Goal: Task Accomplishment & Management: Manage account settings

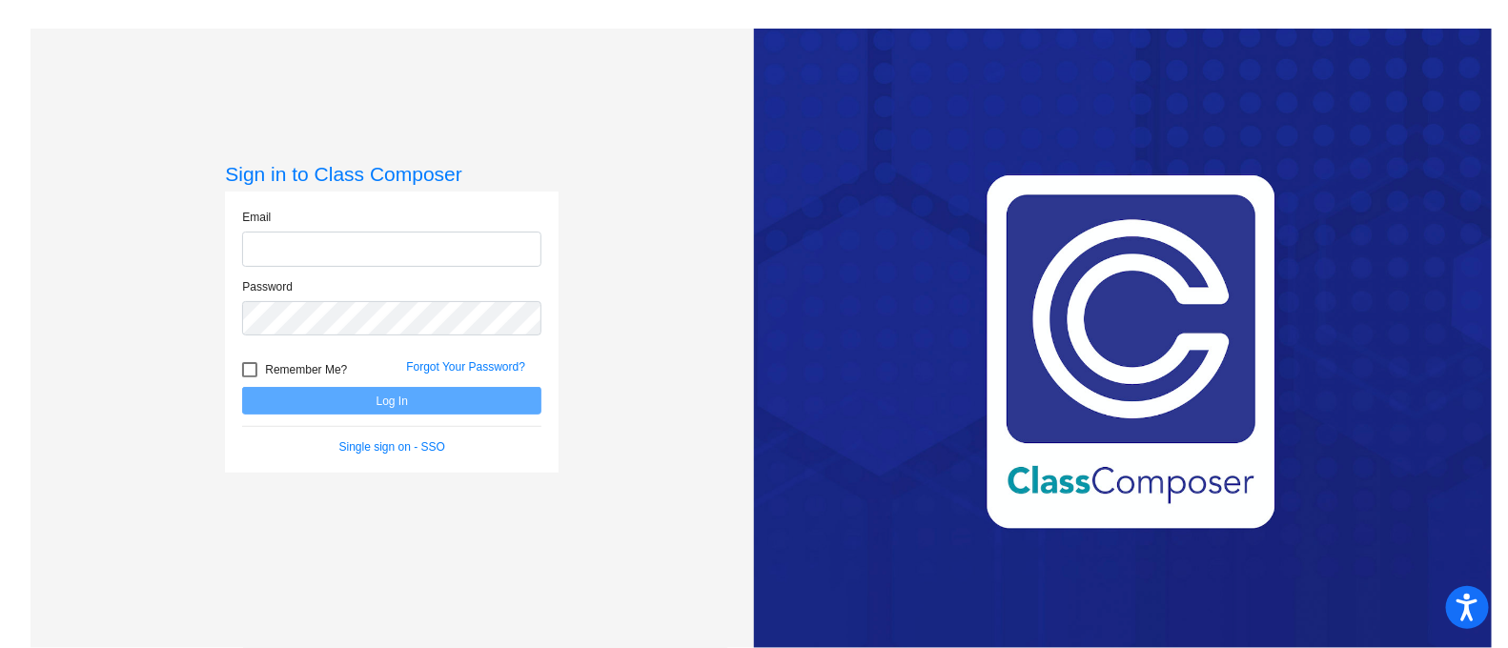
type input "[EMAIL_ADDRESS][DOMAIN_NAME]"
click at [391, 396] on button "Log In" at bounding box center [391, 401] width 299 height 28
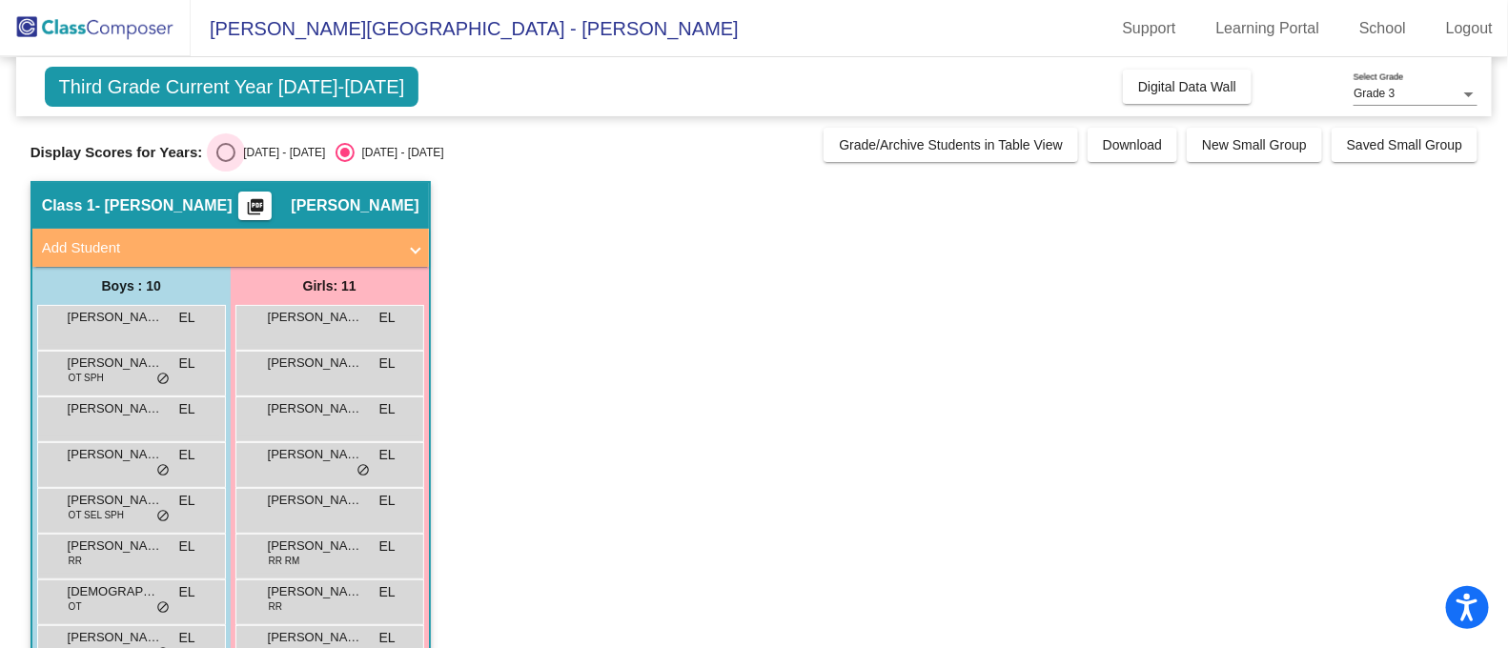
click at [224, 157] on div "Select an option" at bounding box center [225, 152] width 19 height 19
click at [225, 162] on input "[DATE] - [DATE]" at bounding box center [225, 162] width 1 height 1
radio input "true"
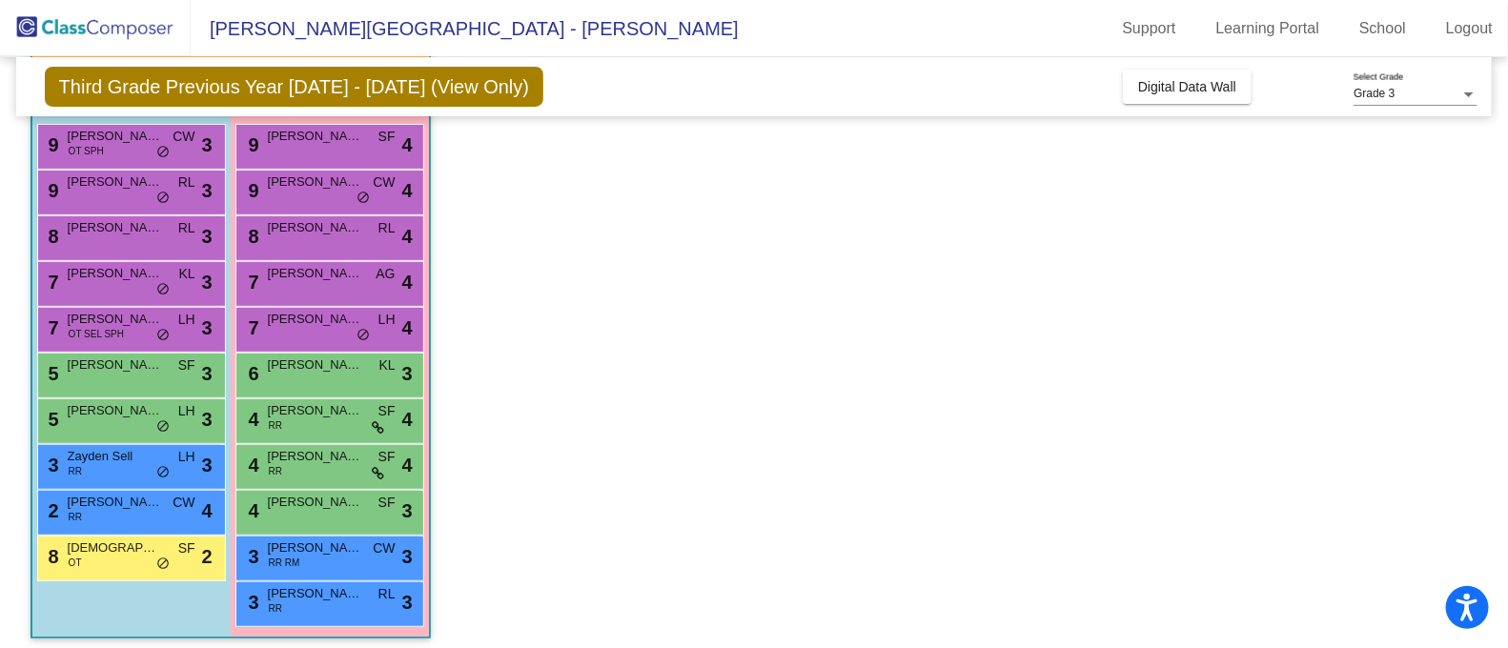
scroll to position [180, 0]
click at [378, 457] on span "SF" at bounding box center [386, 458] width 17 height 20
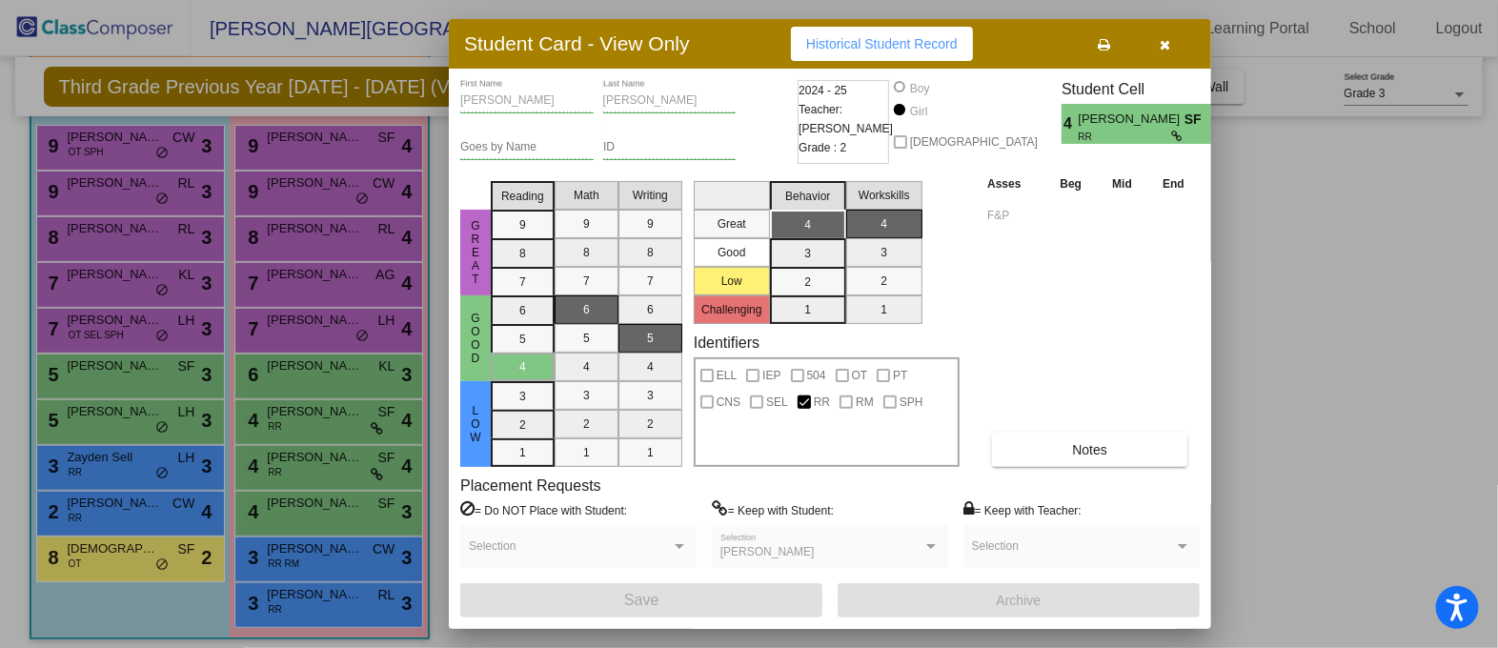
click at [345, 505] on div at bounding box center [749, 324] width 1498 height 648
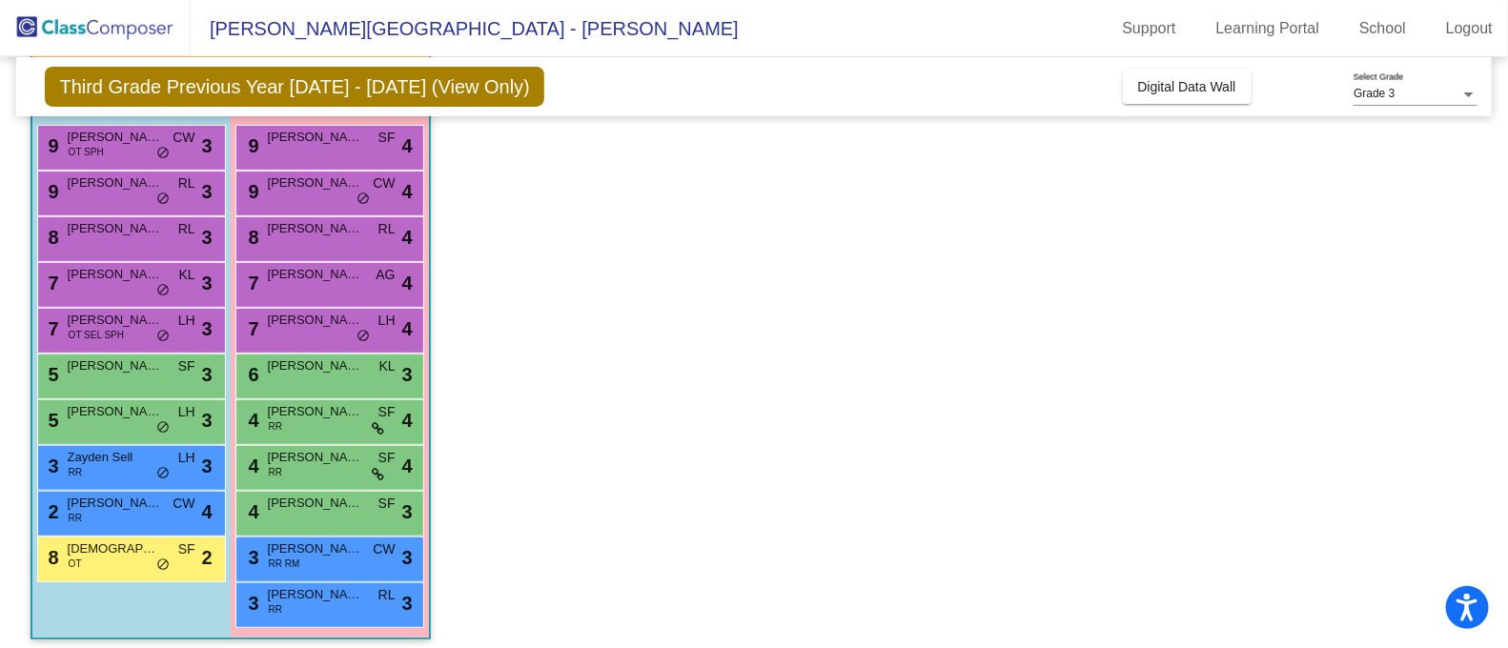
click at [345, 505] on span "[PERSON_NAME]" at bounding box center [315, 503] width 95 height 19
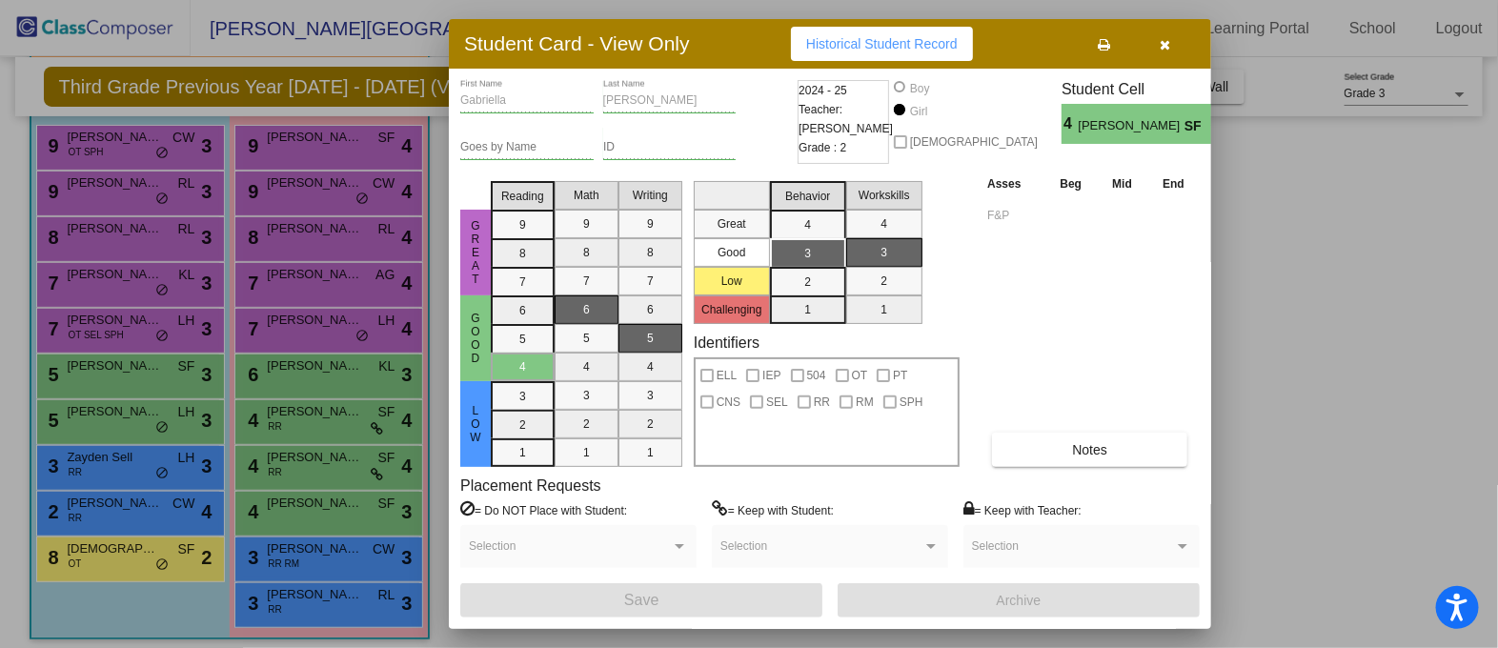
click at [331, 543] on div at bounding box center [749, 324] width 1498 height 648
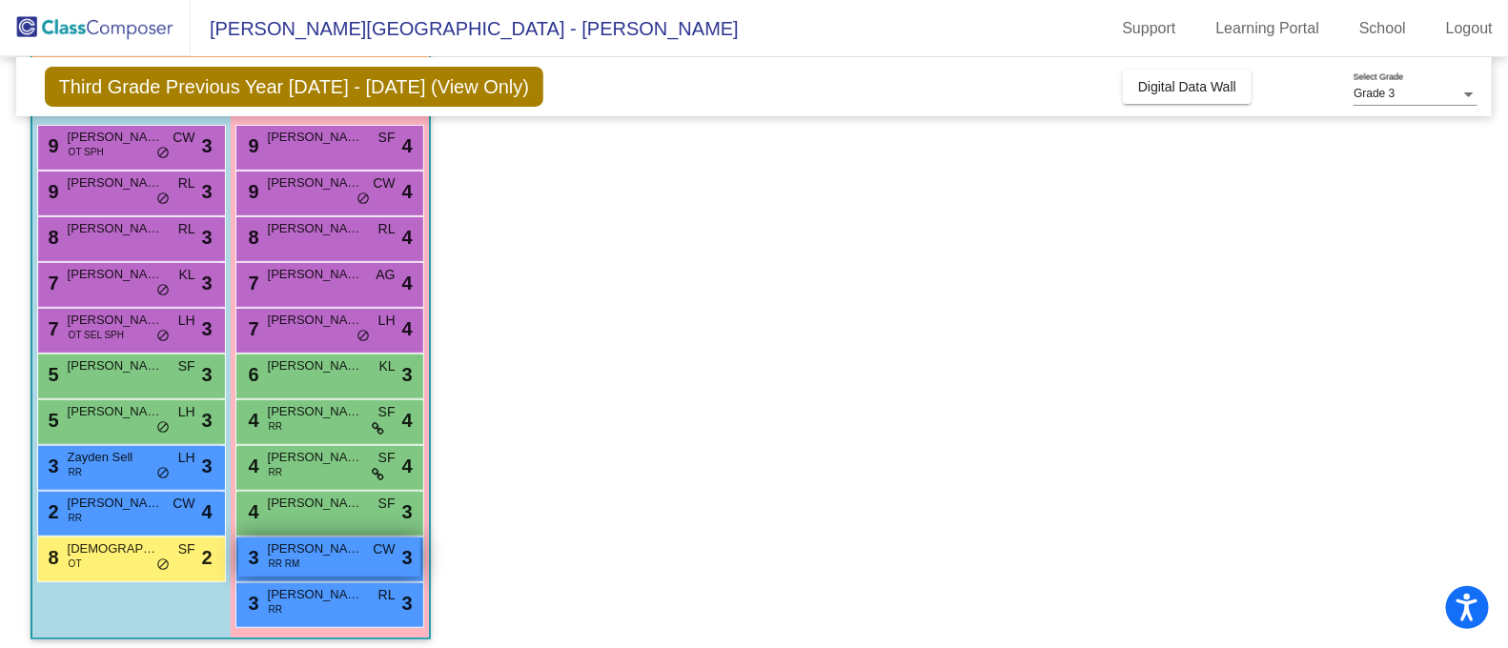
click at [329, 549] on span "[PERSON_NAME]" at bounding box center [315, 548] width 95 height 19
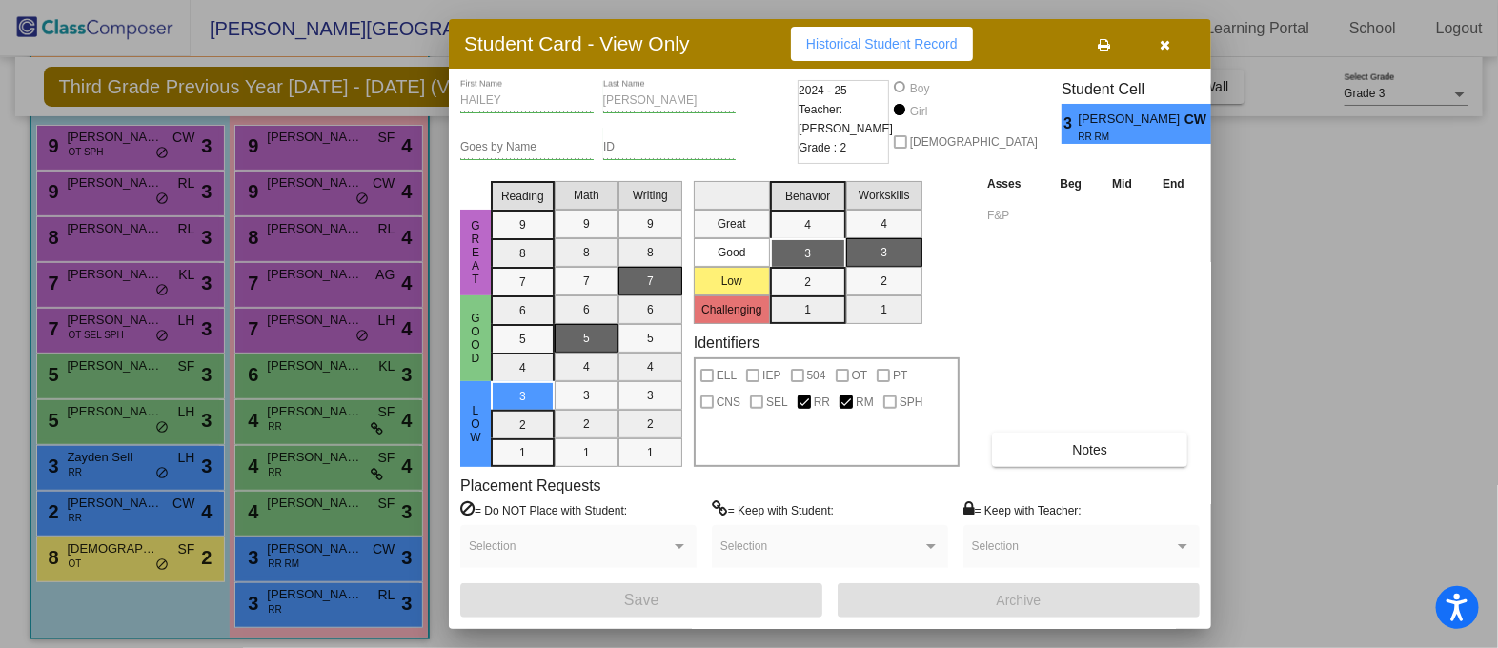
click at [327, 604] on div at bounding box center [749, 324] width 1498 height 648
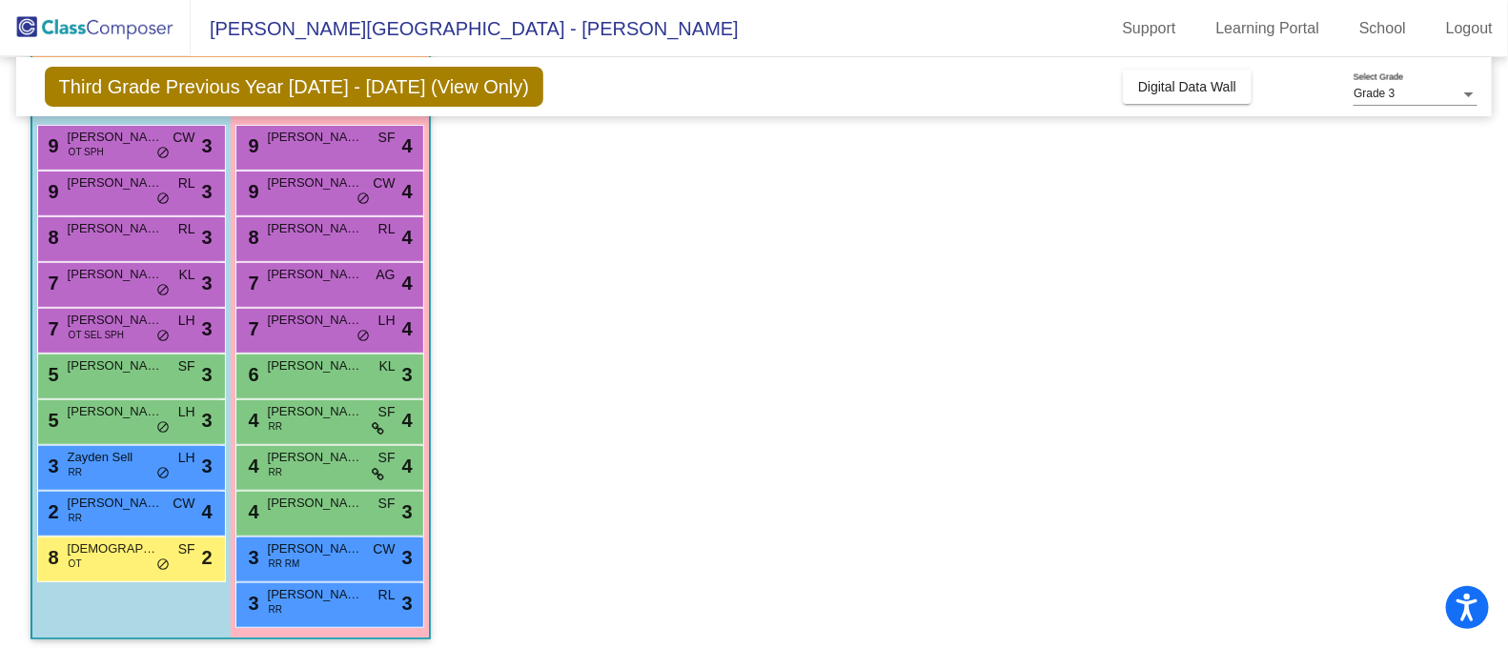
click at [327, 604] on div "3 [PERSON_NAME] RR RL lock do_not_disturb_alt 3" at bounding box center [329, 602] width 182 height 39
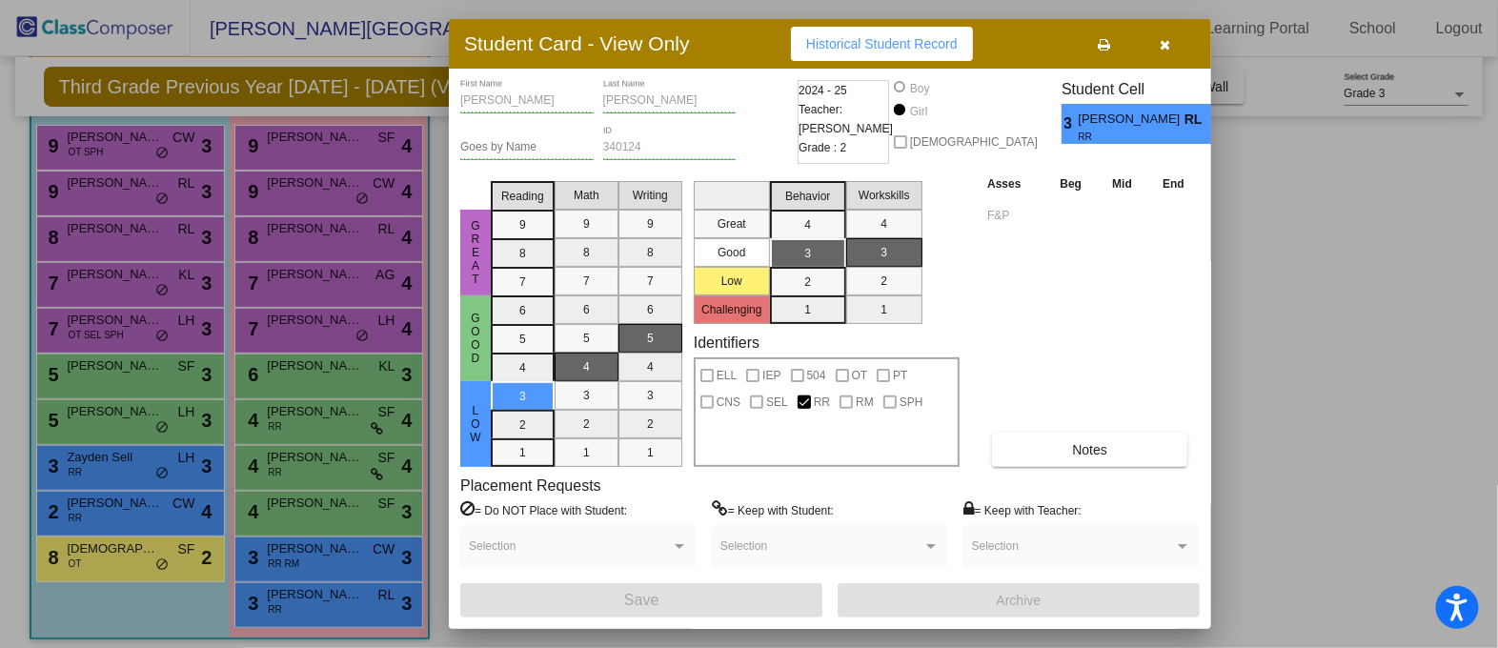
click at [1163, 39] on icon "button" at bounding box center [1166, 44] width 10 height 13
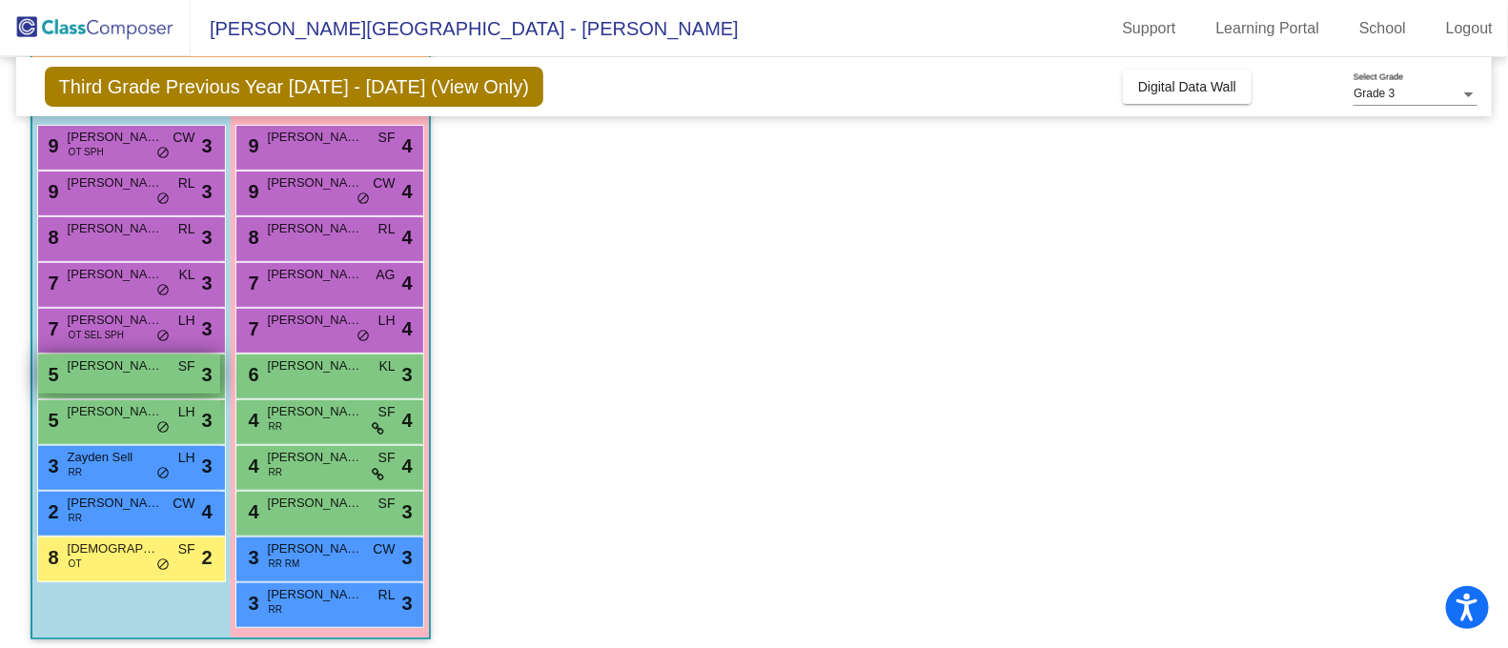
click at [95, 366] on span "[PERSON_NAME]" at bounding box center [115, 365] width 95 height 19
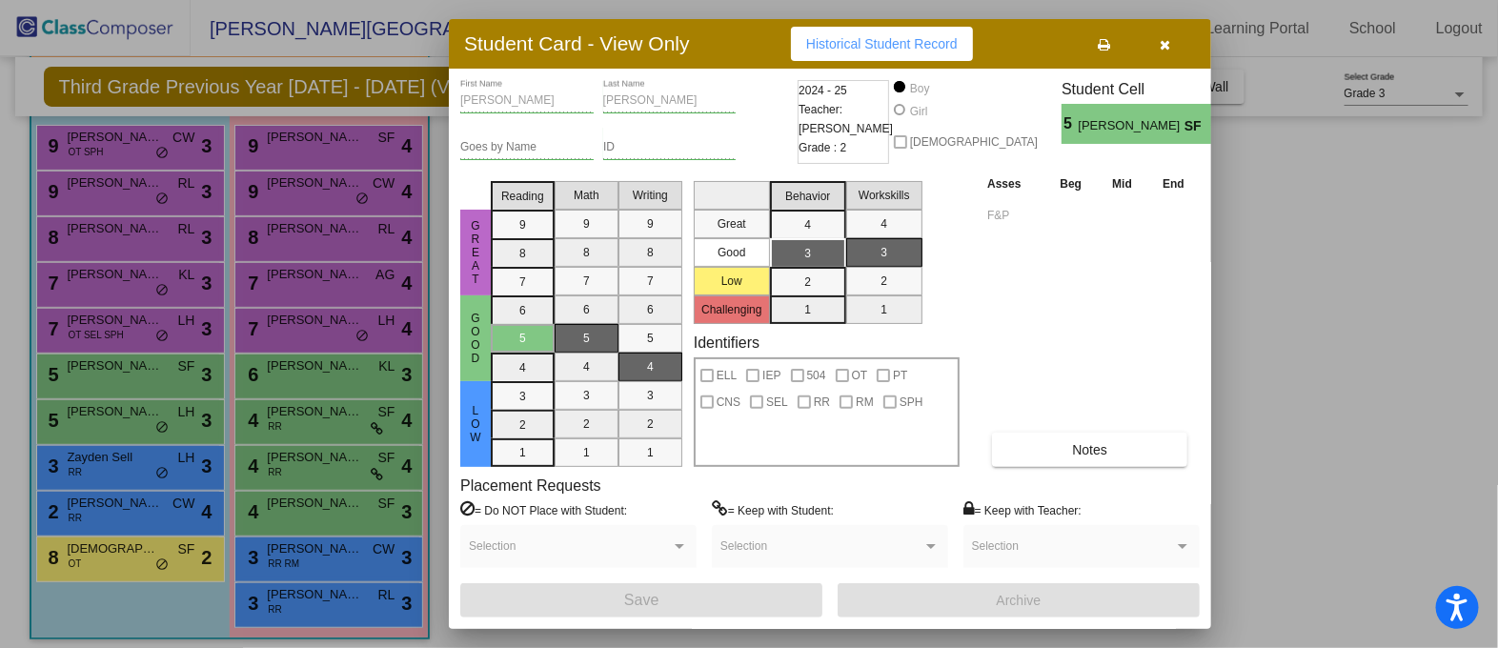
click at [95, 410] on div at bounding box center [749, 324] width 1498 height 648
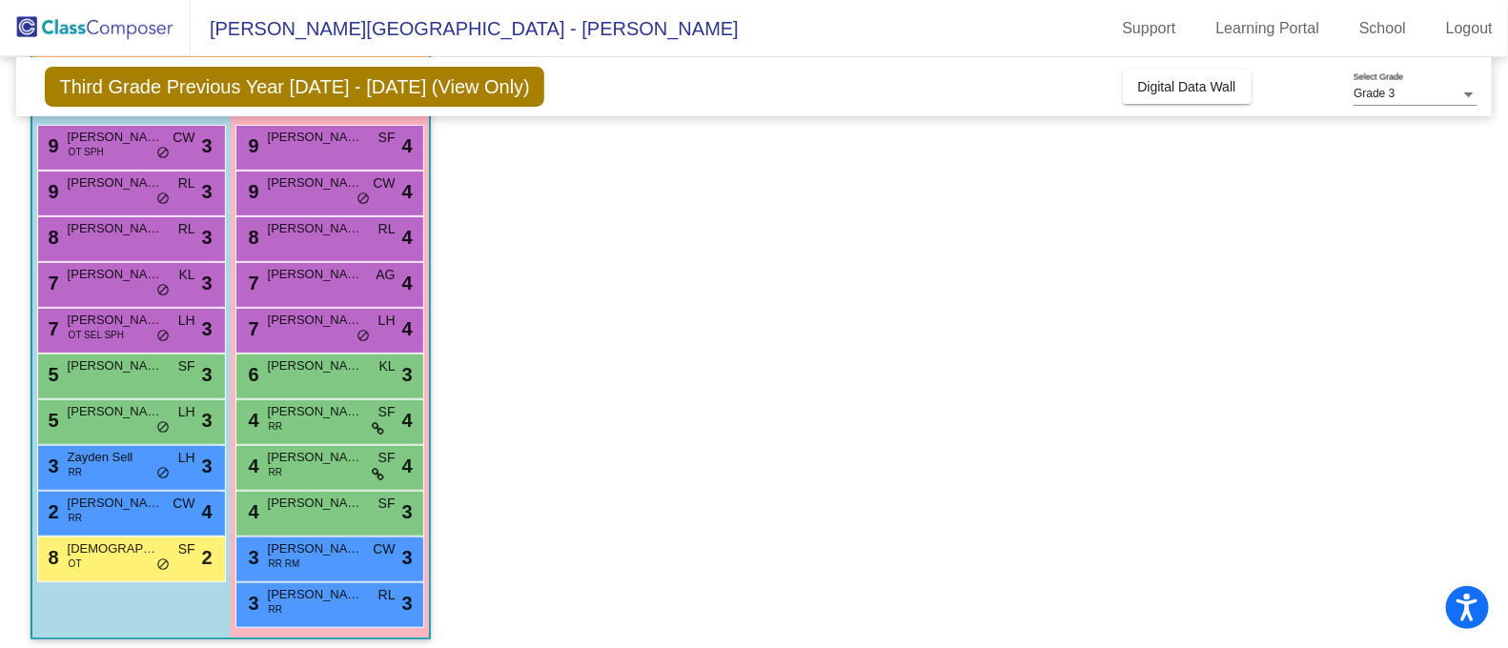
click at [95, 410] on span "[PERSON_NAME]" at bounding box center [115, 411] width 95 height 19
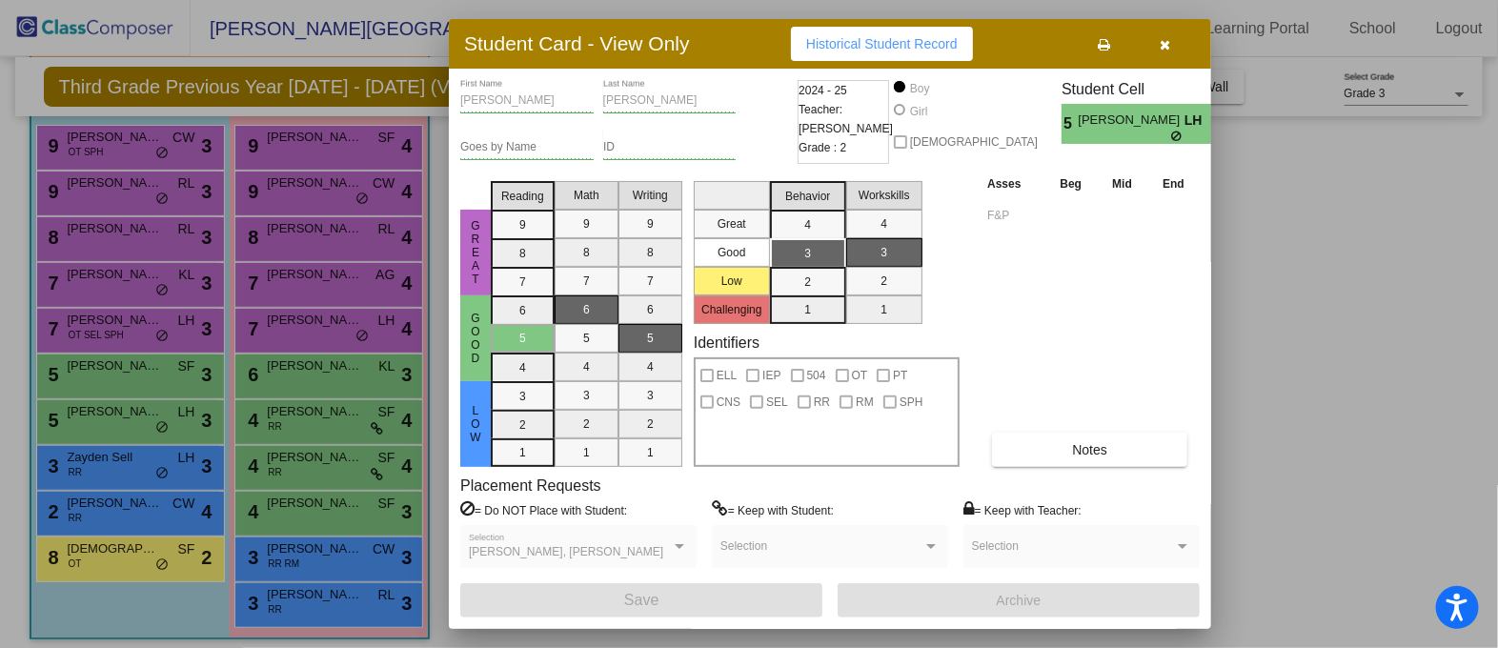
click at [100, 457] on div at bounding box center [749, 324] width 1498 height 648
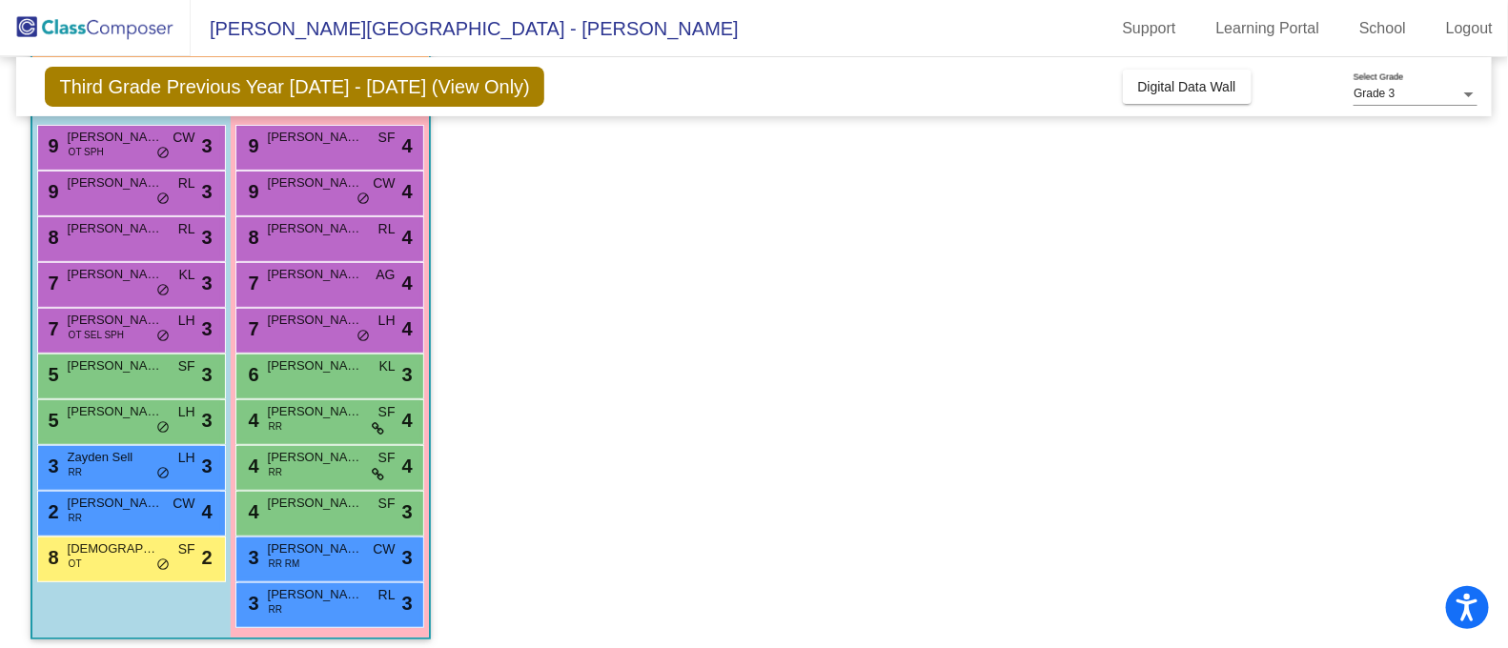
click at [100, 457] on span "Zayden Sell" at bounding box center [115, 457] width 95 height 19
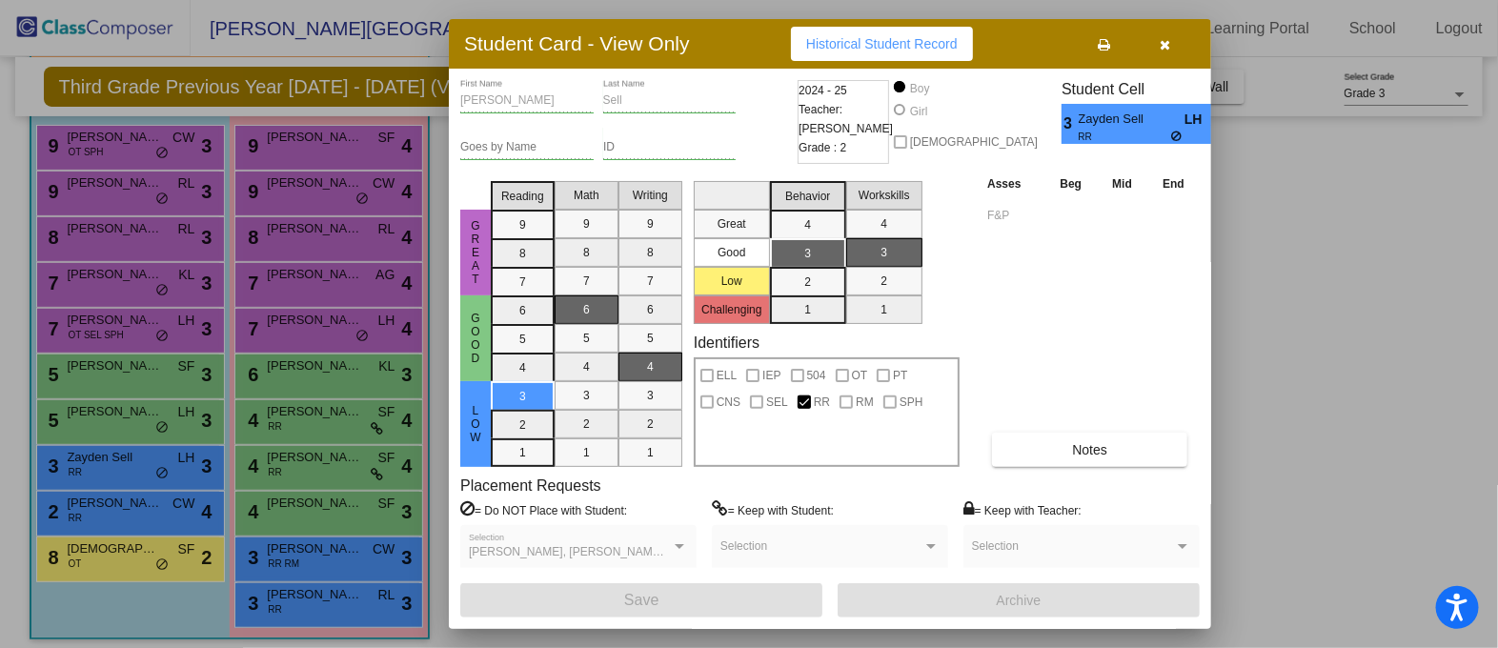
click at [105, 512] on div at bounding box center [749, 324] width 1498 height 648
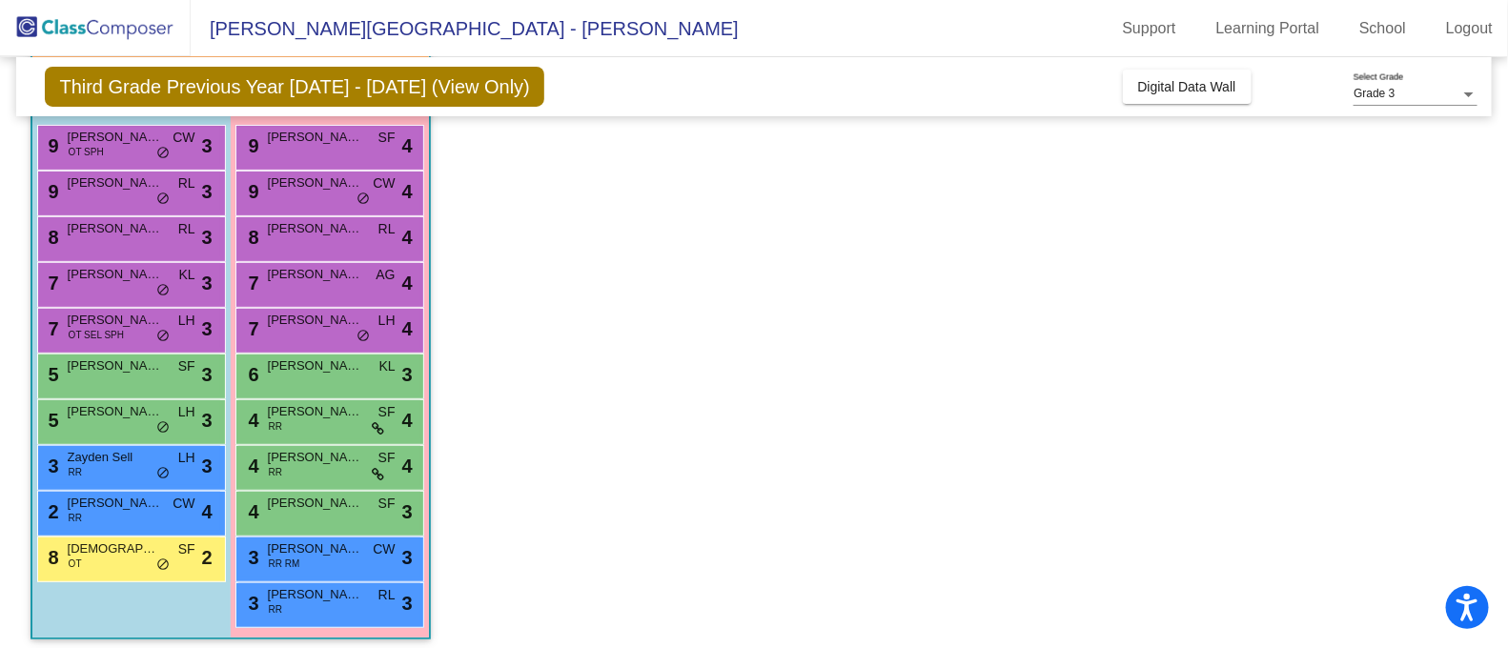
click at [105, 512] on div "2 [PERSON_NAME] RR CW lock do_not_disturb_alt 4" at bounding box center [129, 511] width 182 height 39
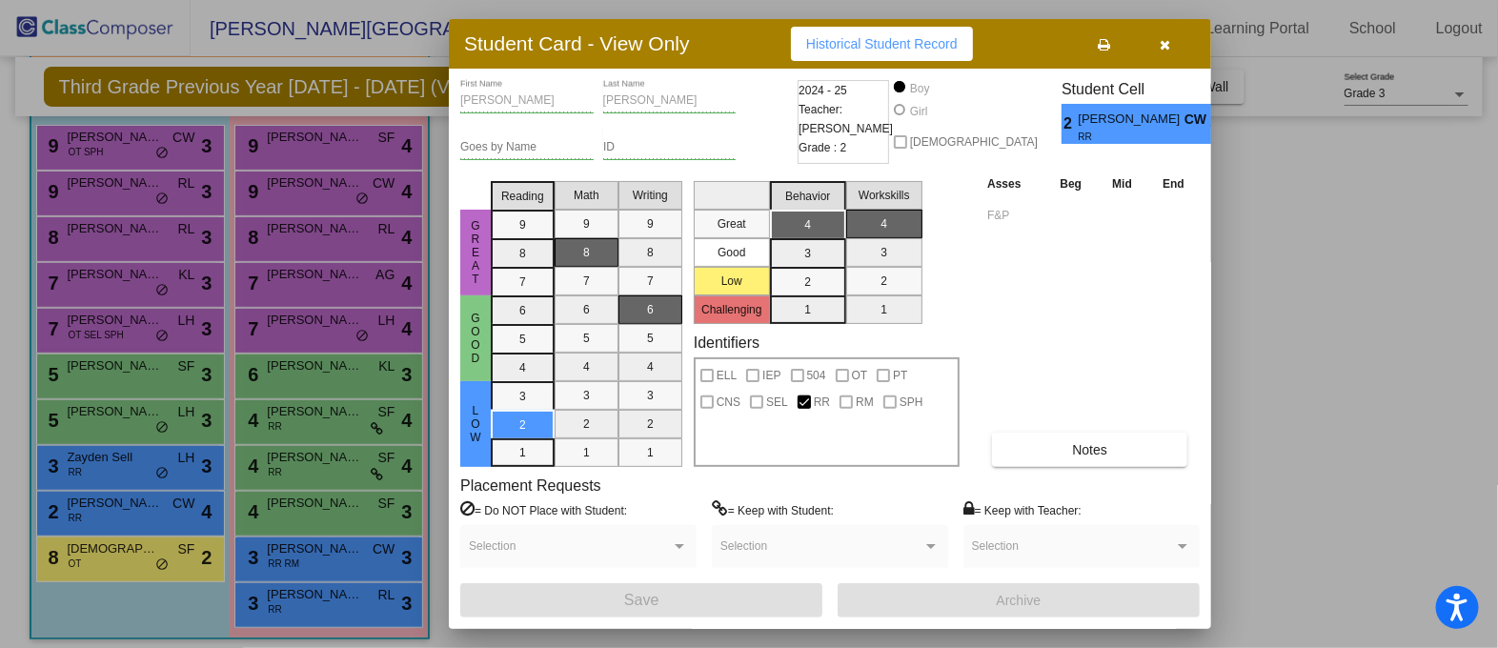
click at [117, 459] on div at bounding box center [749, 324] width 1498 height 648
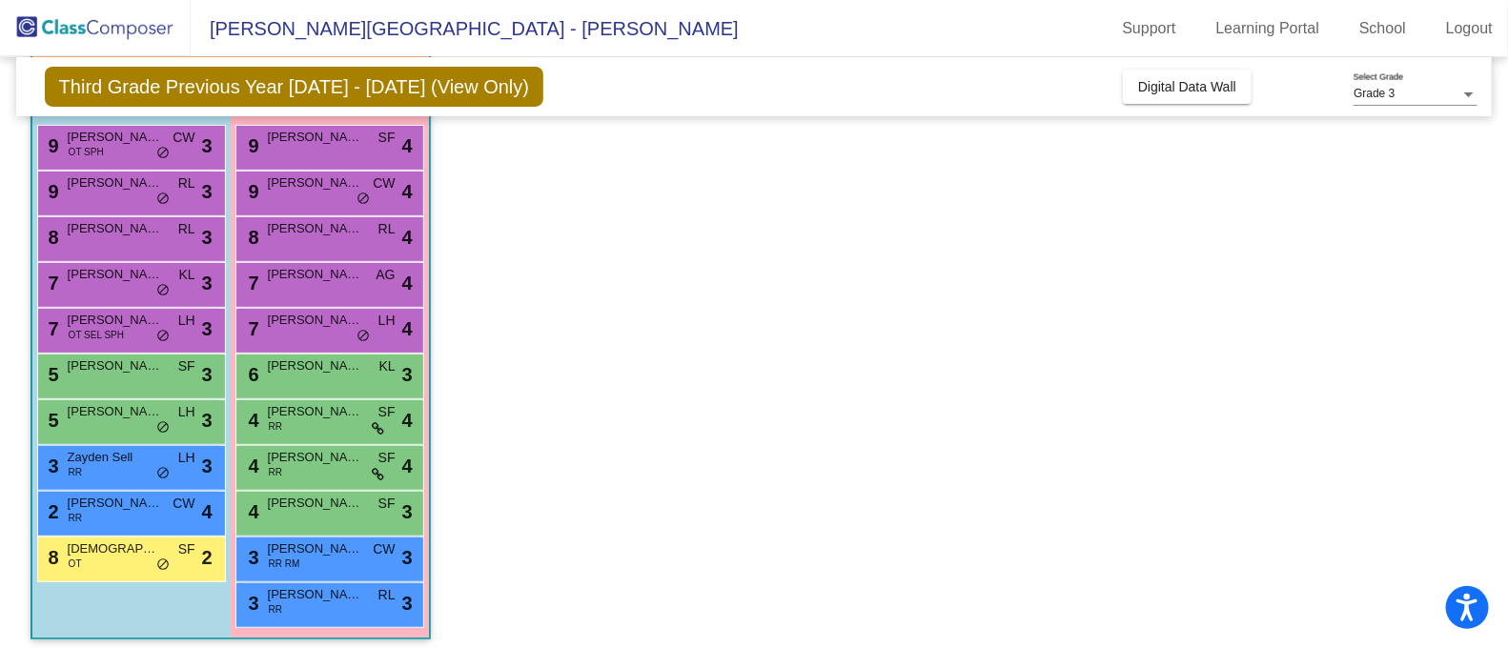
click at [117, 459] on span "Zayden Sell" at bounding box center [115, 457] width 95 height 19
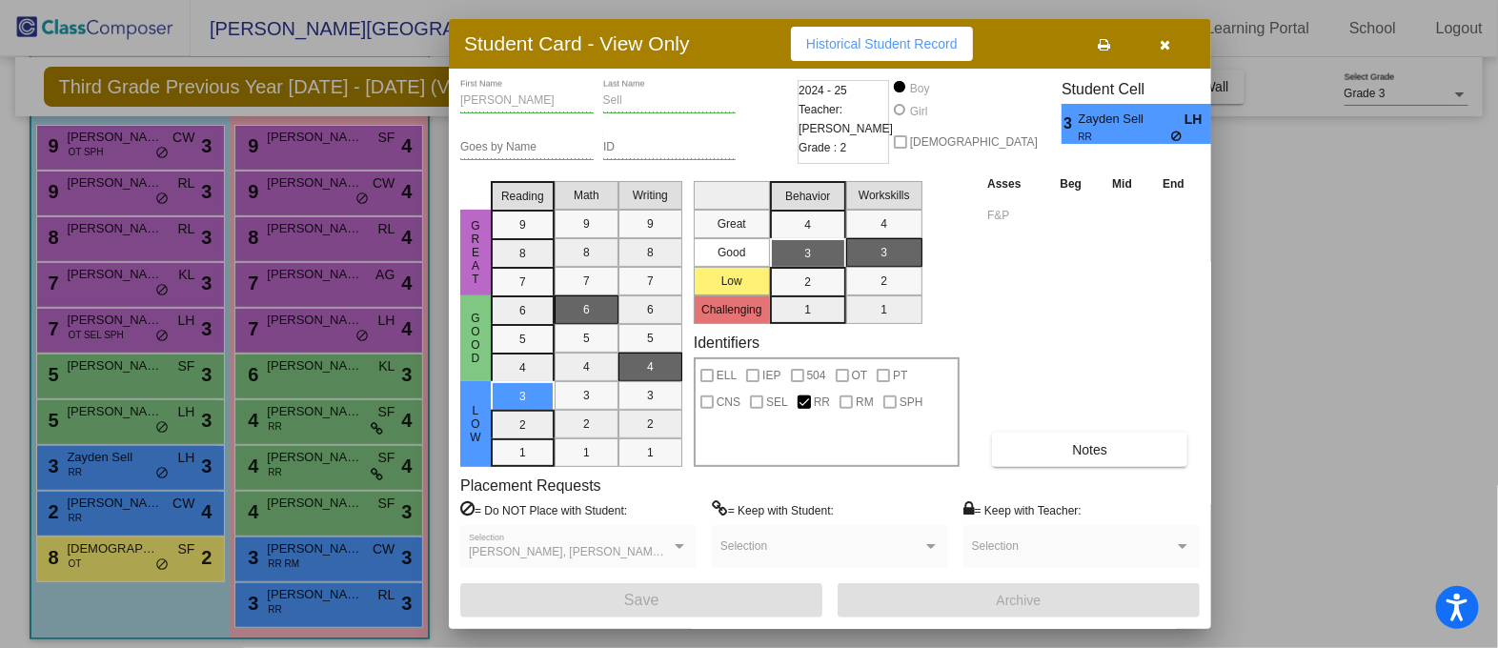
click at [118, 553] on div at bounding box center [749, 324] width 1498 height 648
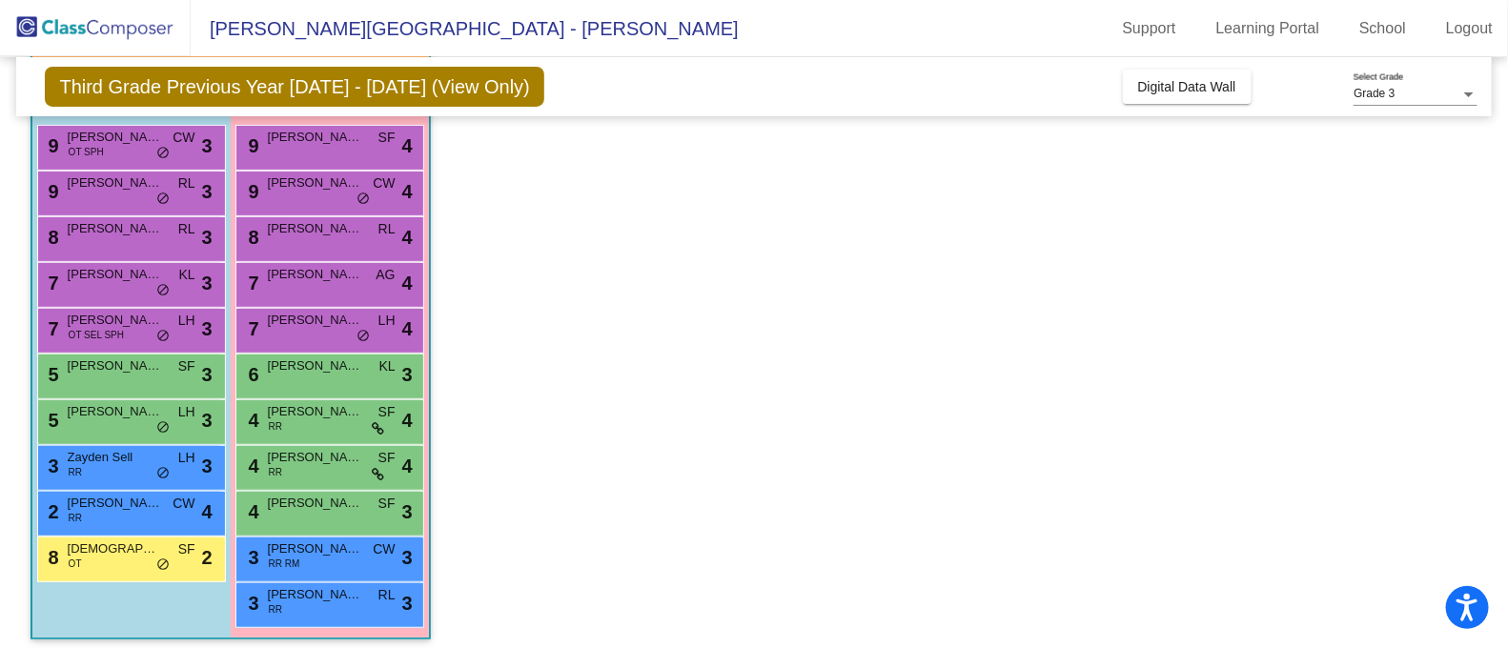
click at [118, 553] on span "[DEMOGRAPHIC_DATA][PERSON_NAME]" at bounding box center [115, 548] width 95 height 19
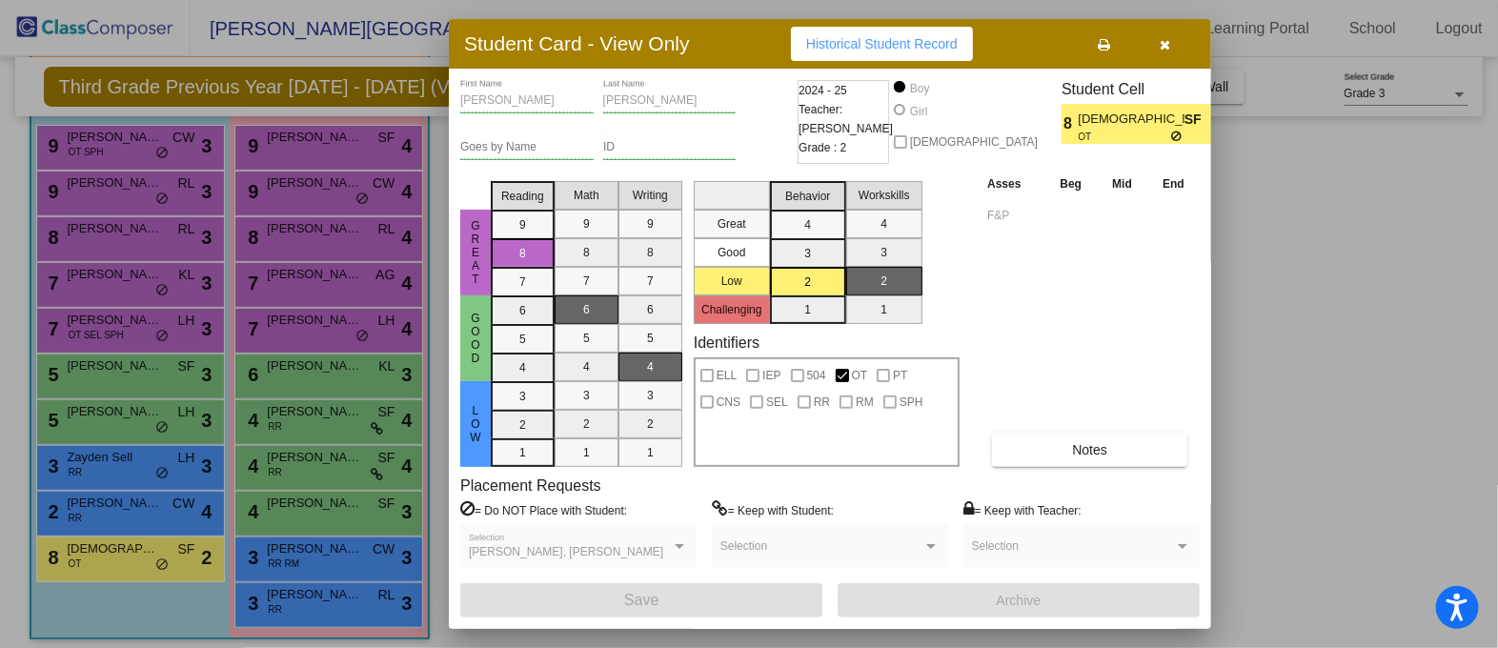
click at [136, 421] on div at bounding box center [749, 324] width 1498 height 648
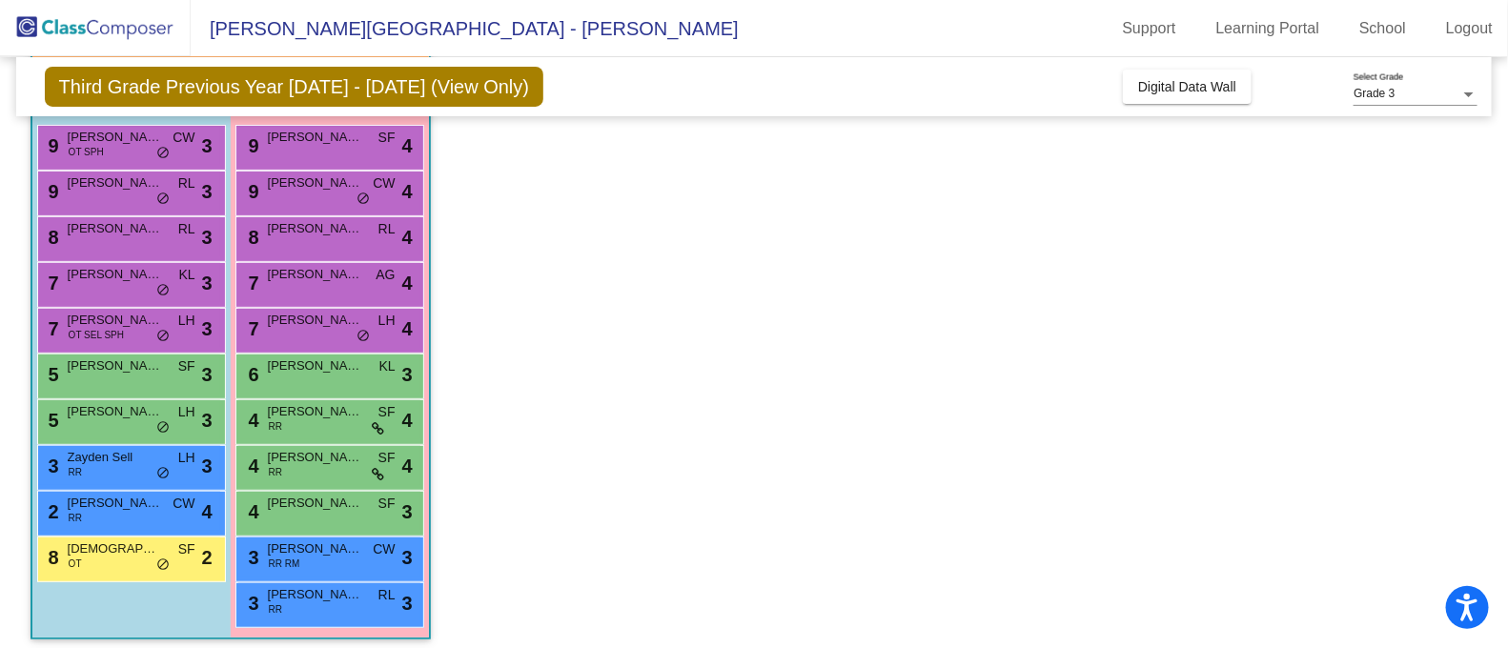
click at [136, 421] on div "5 [PERSON_NAME] LH lock do_not_disturb_alt 3" at bounding box center [129, 419] width 182 height 39
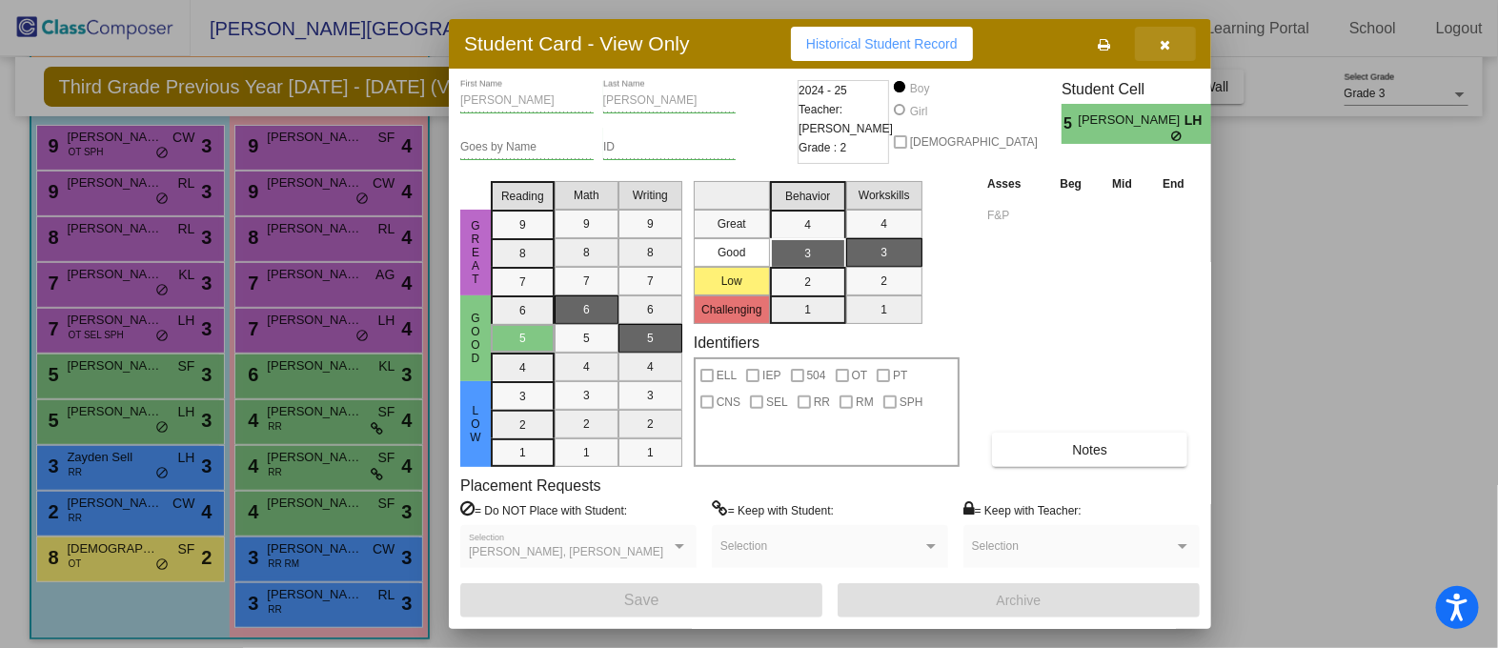
click at [1162, 42] on icon "button" at bounding box center [1166, 44] width 10 height 13
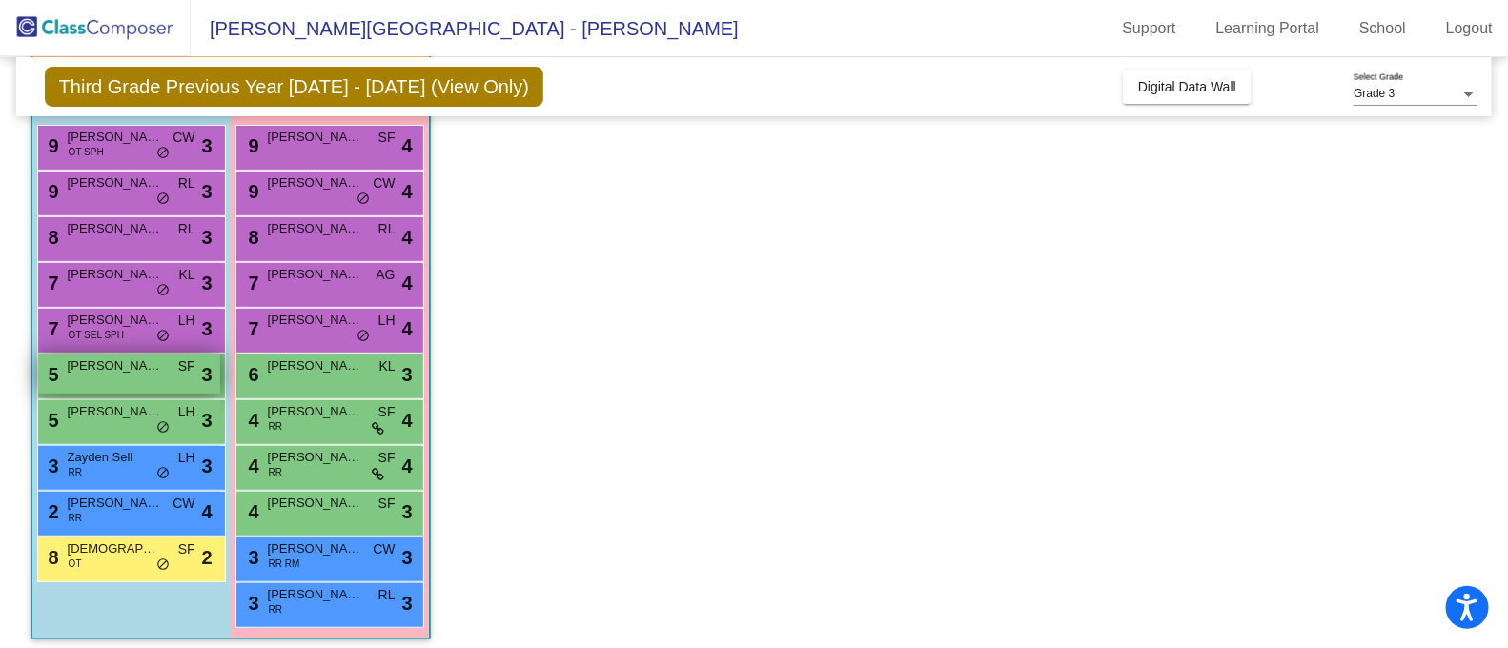
click at [158, 373] on span "[PERSON_NAME]" at bounding box center [115, 365] width 95 height 19
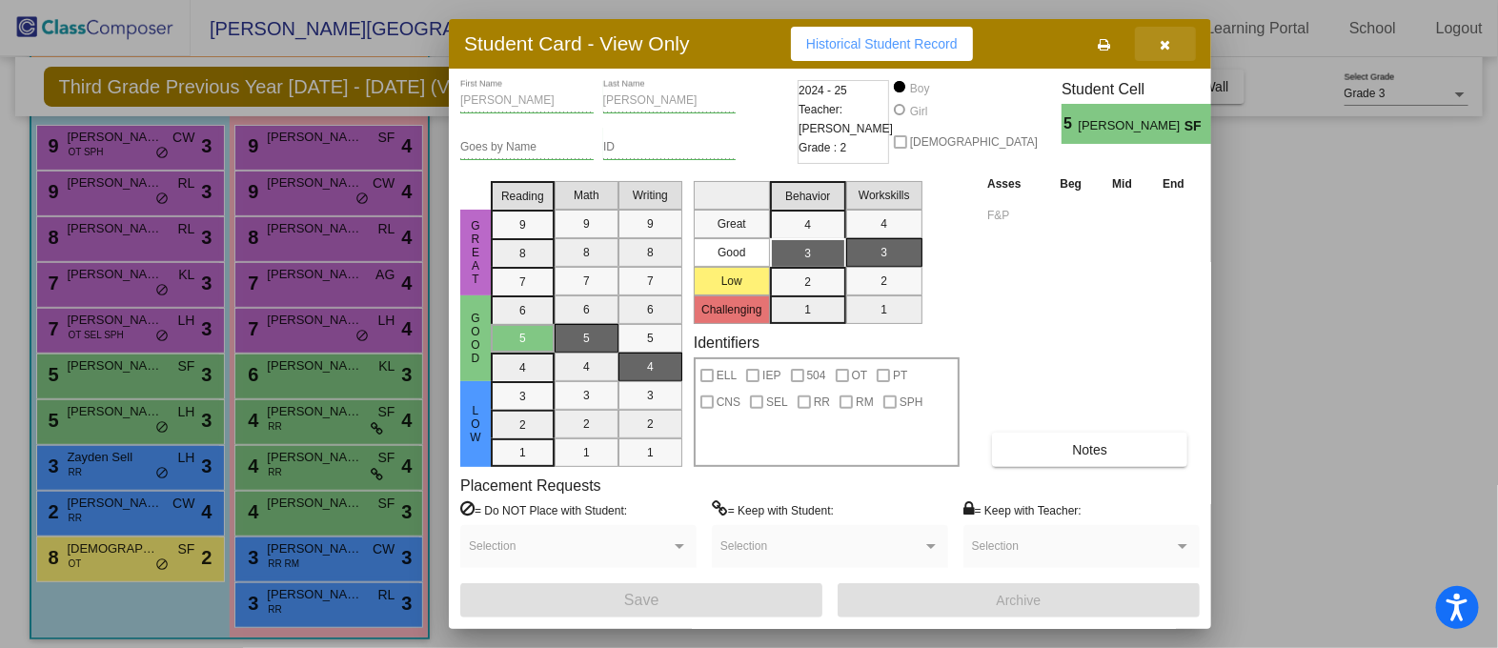
click at [1156, 40] on button "button" at bounding box center [1165, 44] width 61 height 34
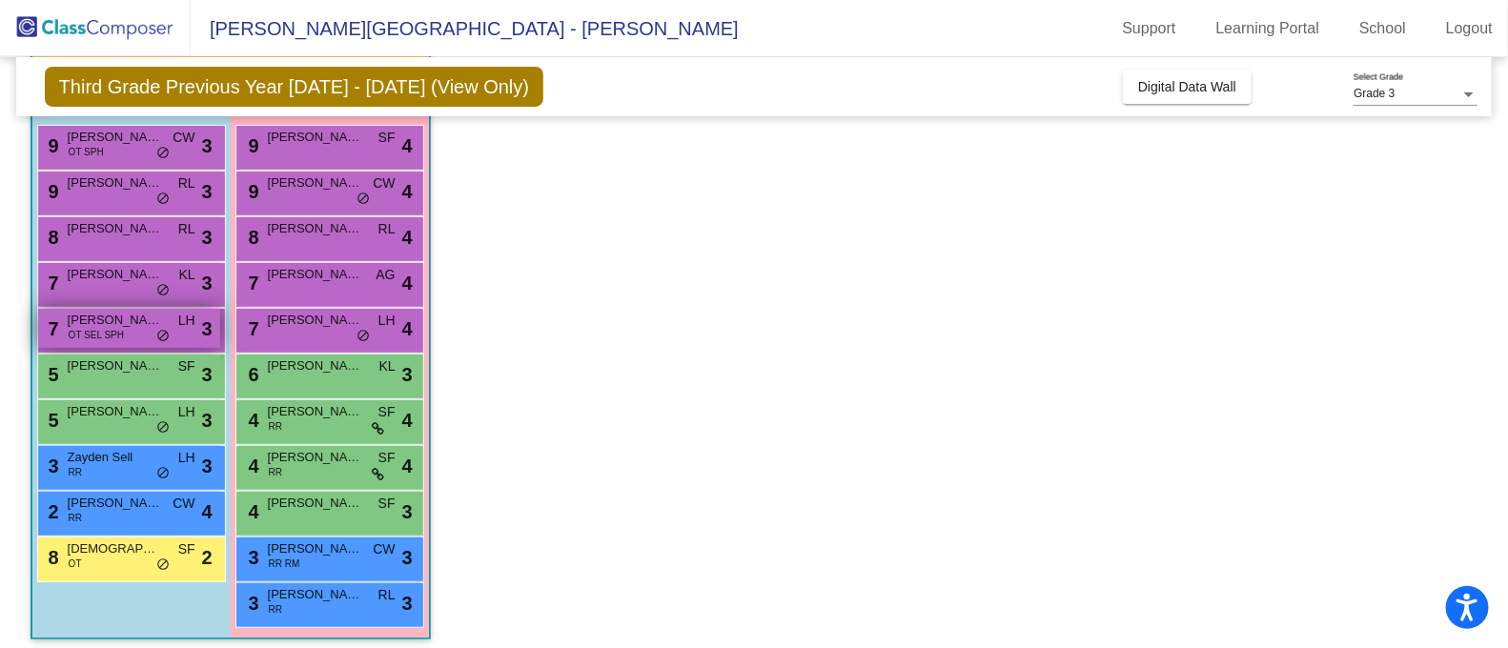
click at [152, 331] on div "7 [PERSON_NAME] OT SEL SPH LH lock do_not_disturb_alt 3" at bounding box center [129, 328] width 182 height 39
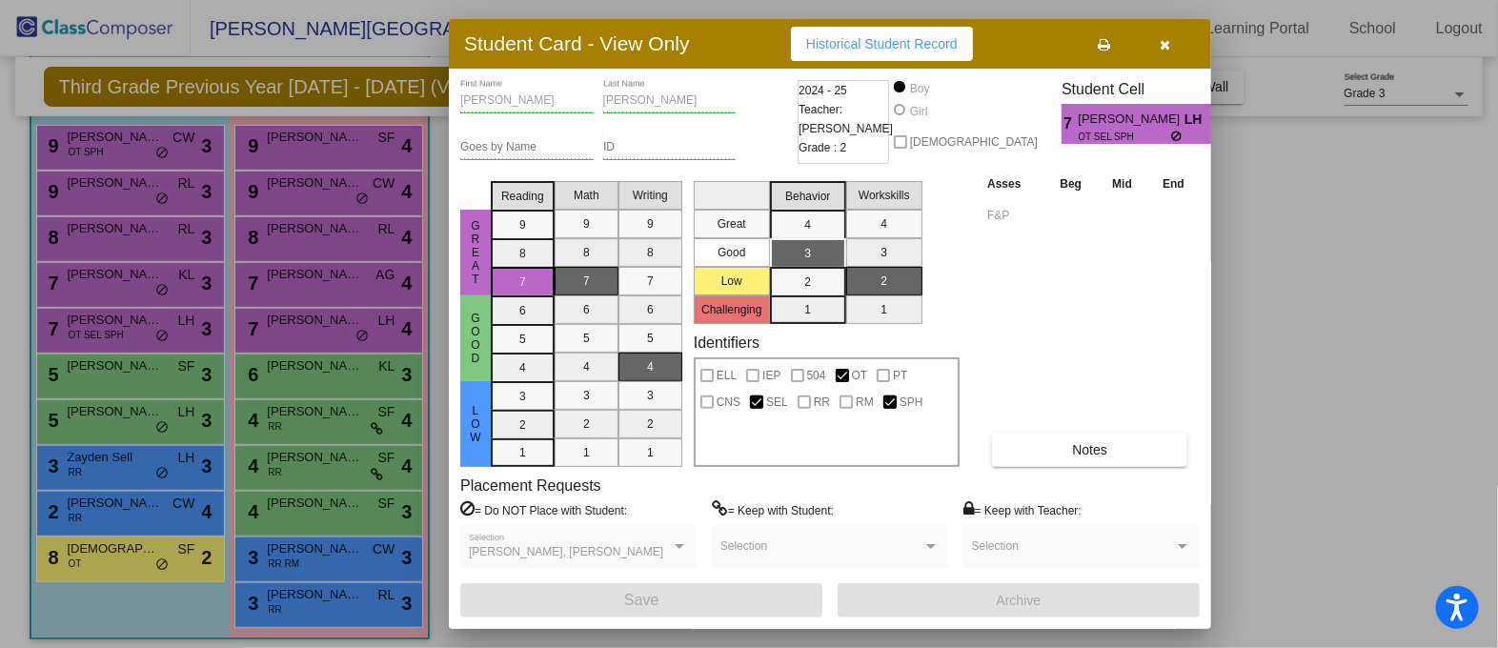
click at [1172, 40] on button "button" at bounding box center [1165, 44] width 61 height 34
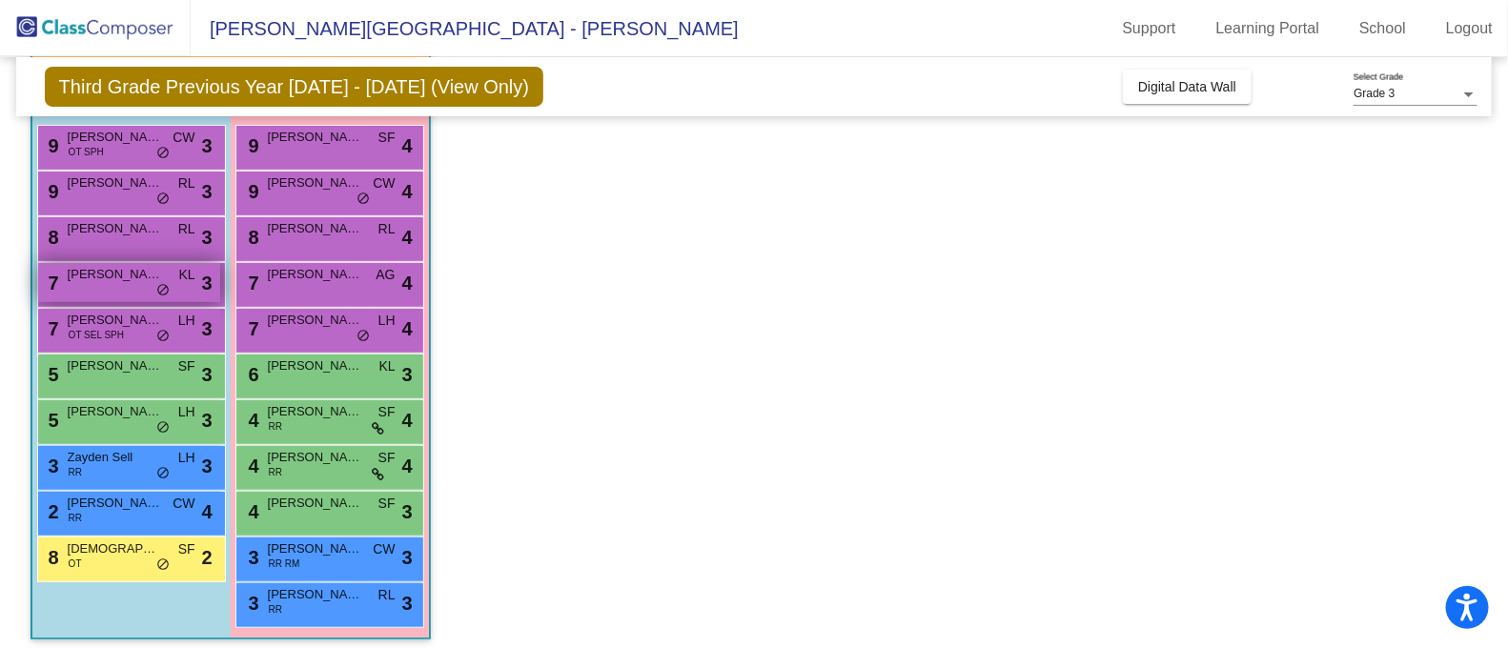
click at [144, 278] on span "[PERSON_NAME]" at bounding box center [115, 274] width 95 height 19
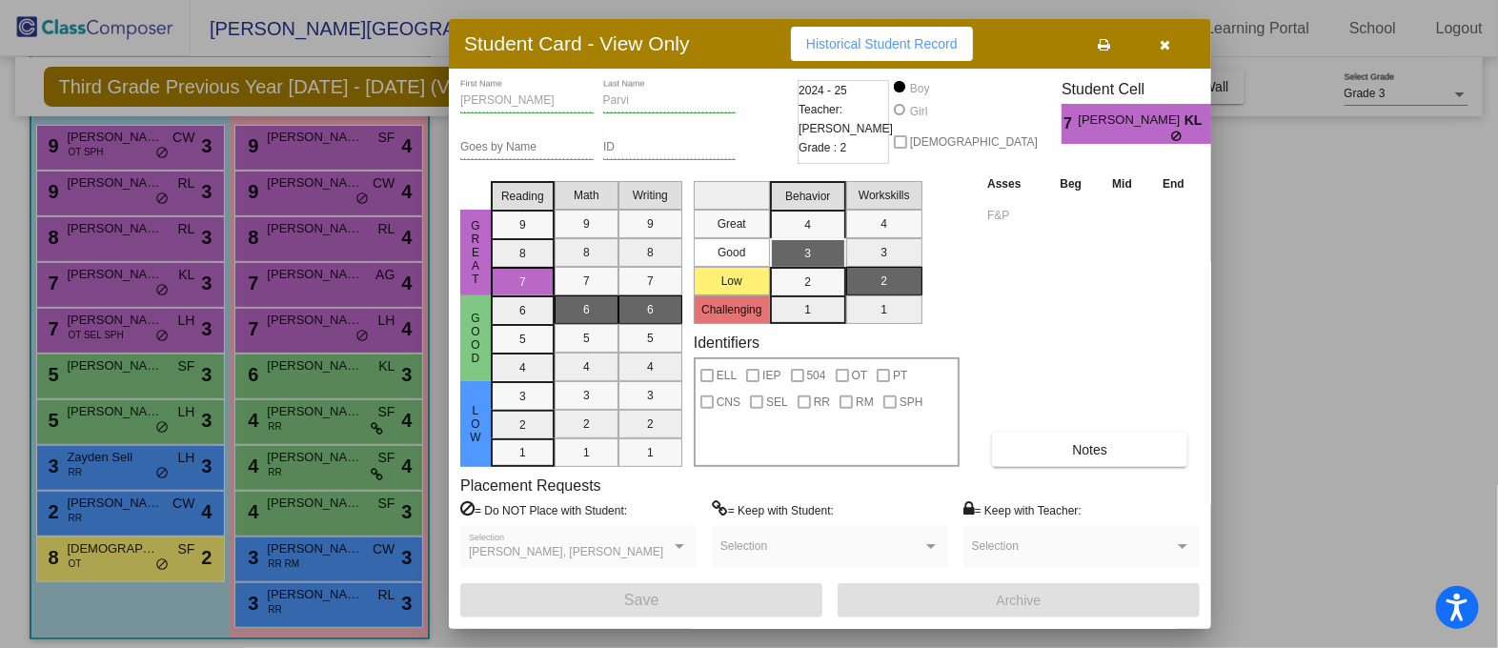
click at [1165, 47] on icon "button" at bounding box center [1166, 44] width 10 height 13
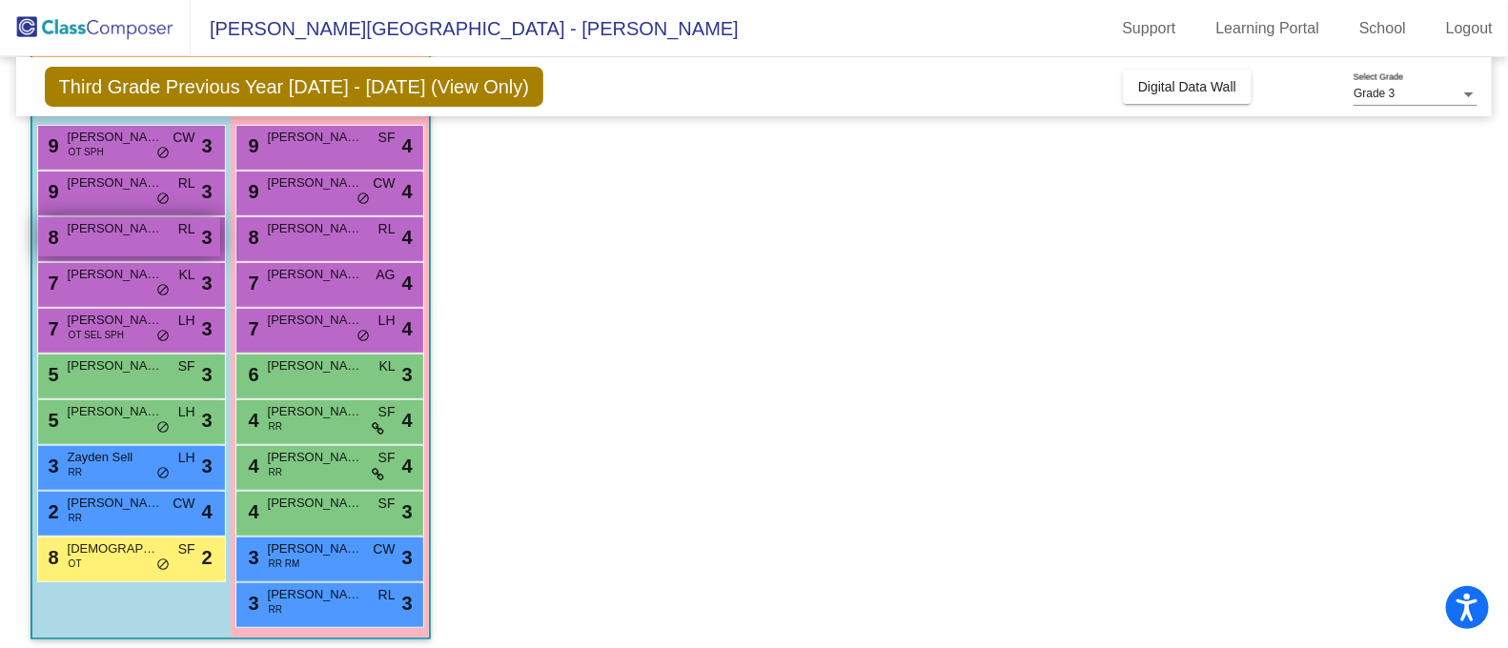
click at [130, 234] on span "[PERSON_NAME]" at bounding box center [115, 228] width 95 height 19
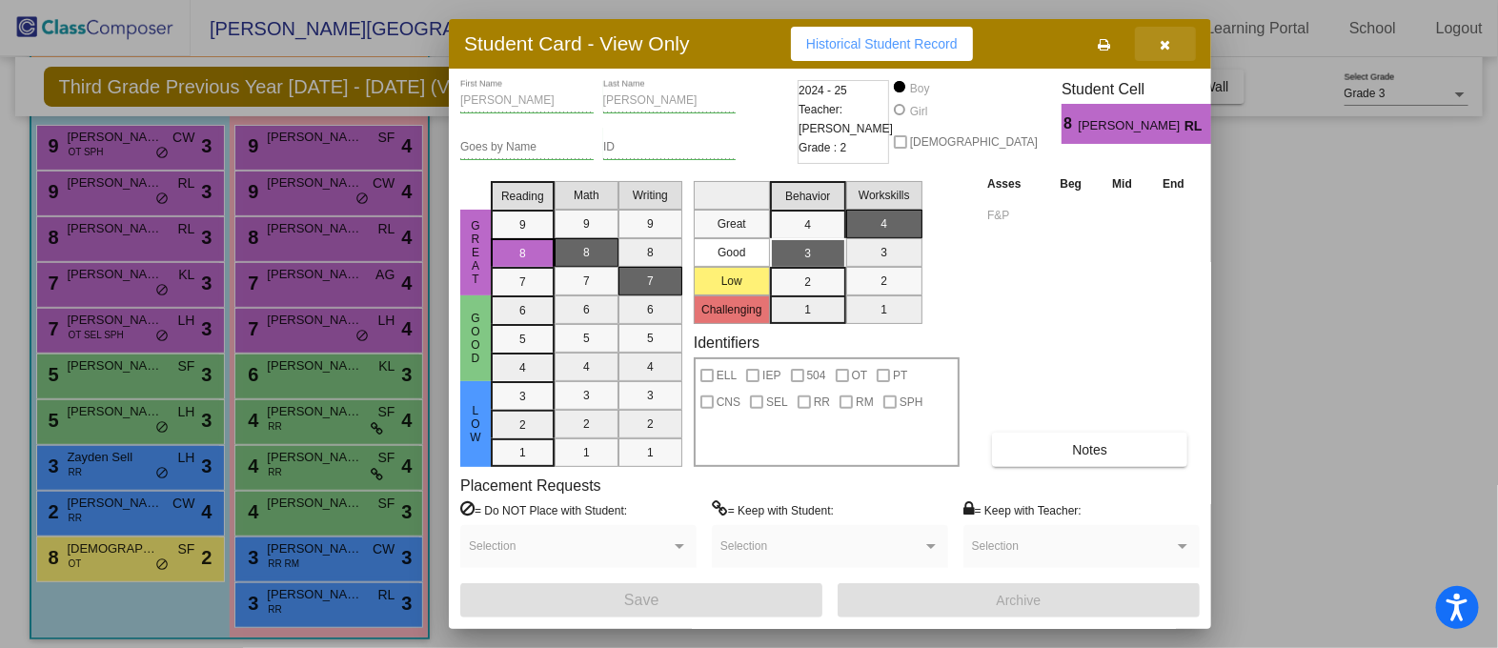
click at [1167, 49] on icon "button" at bounding box center [1166, 44] width 10 height 13
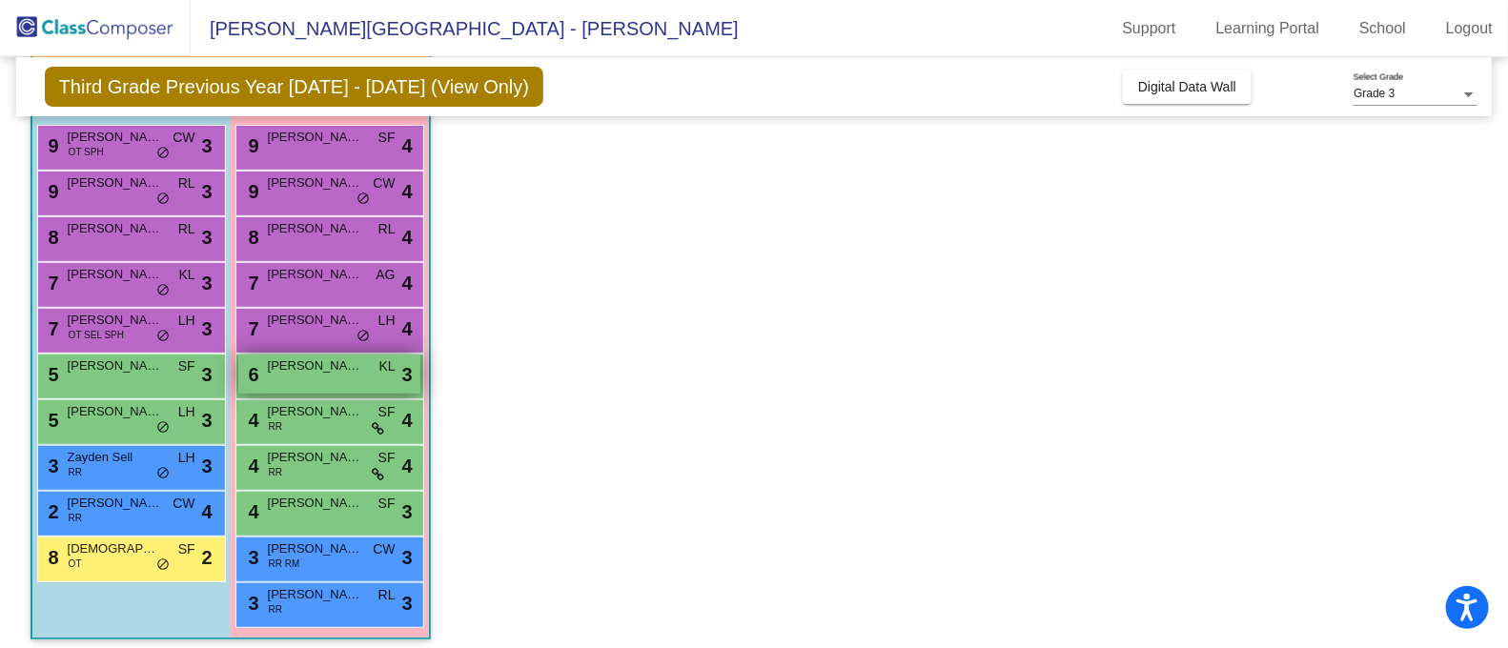
click at [327, 377] on div "6 [PERSON_NAME] KL lock do_not_disturb_alt 3" at bounding box center [329, 374] width 182 height 39
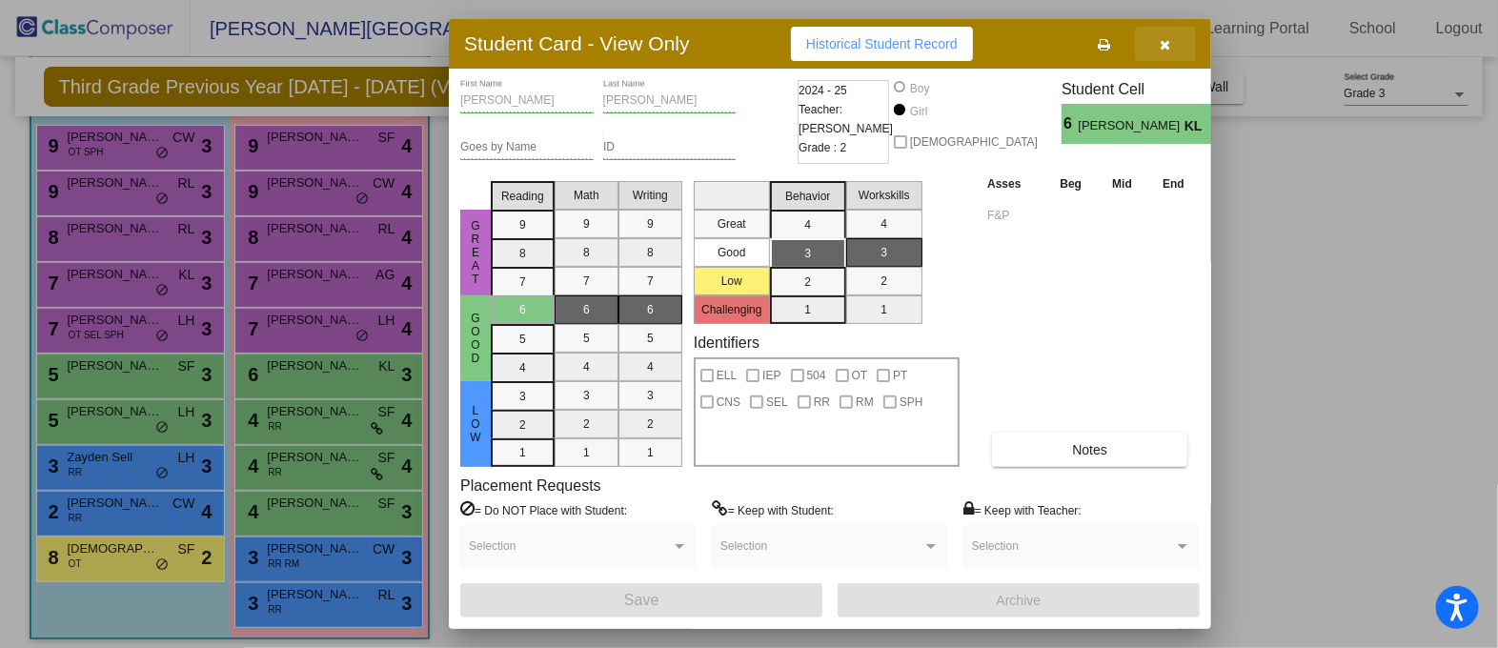
click at [1156, 39] on button "button" at bounding box center [1165, 44] width 61 height 34
